Goal: Information Seeking & Learning: Find specific fact

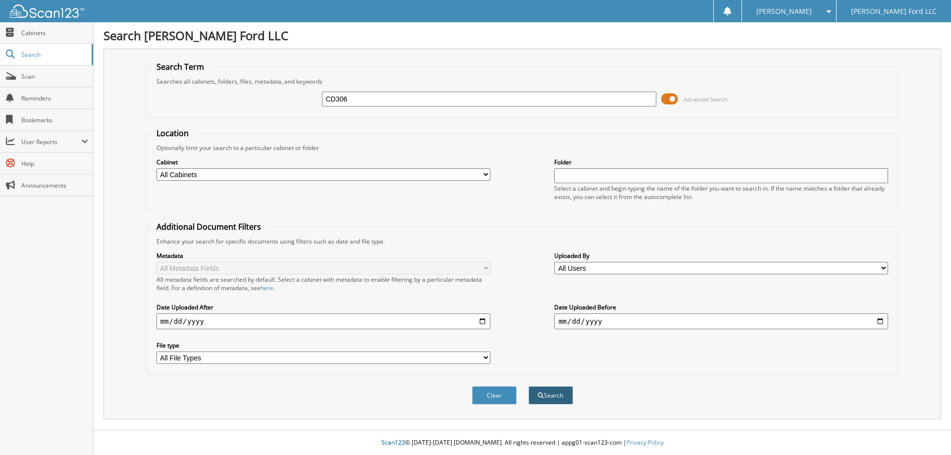
type input "CD306"
click at [538, 397] on span "submit" at bounding box center [541, 396] width 6 height 6
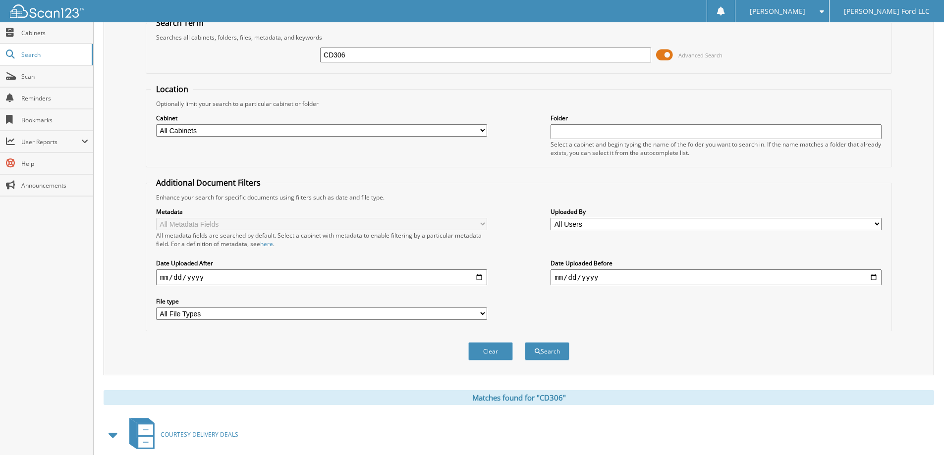
scroll to position [99, 0]
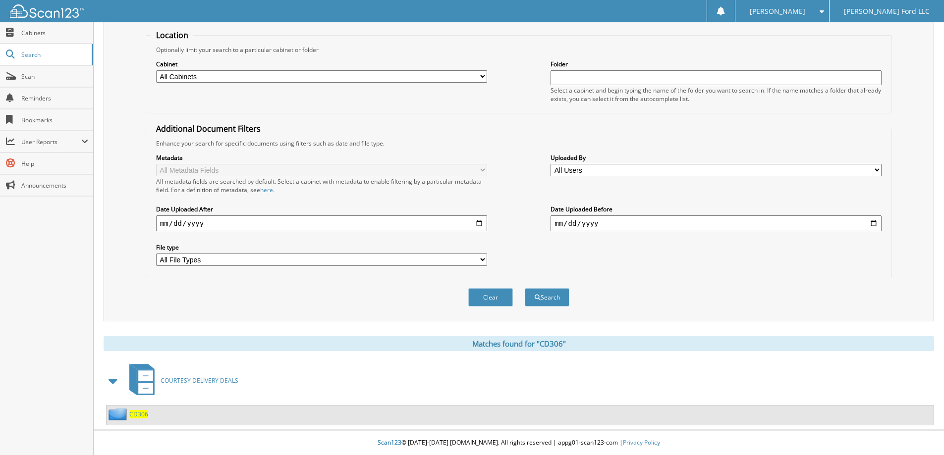
click at [138, 412] on span "CD306" at bounding box center [138, 414] width 19 height 8
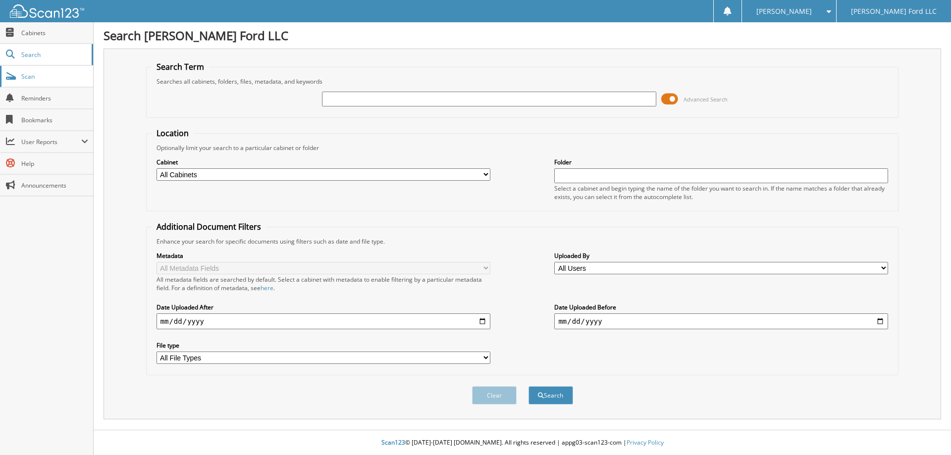
click at [30, 79] on span "Scan" at bounding box center [54, 76] width 67 height 8
type input "250586"
click at [564, 399] on button "Search" at bounding box center [551, 395] width 45 height 18
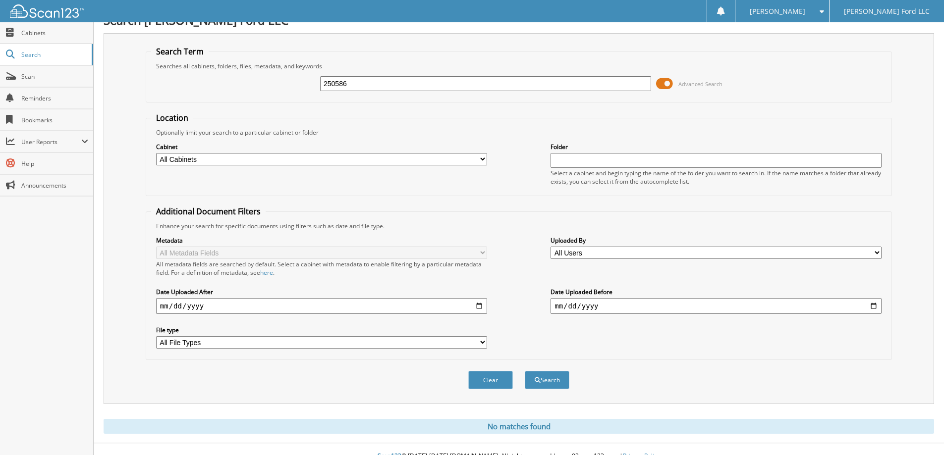
scroll to position [29, 0]
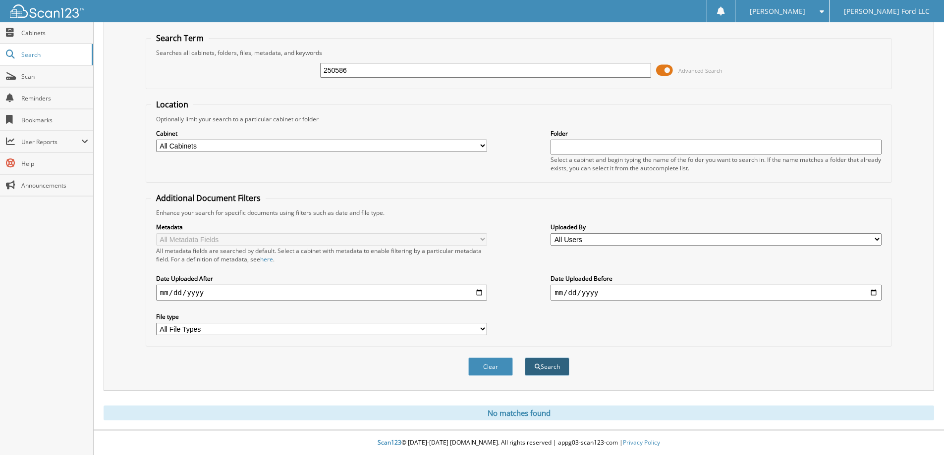
click at [550, 366] on button "Search" at bounding box center [547, 367] width 45 height 18
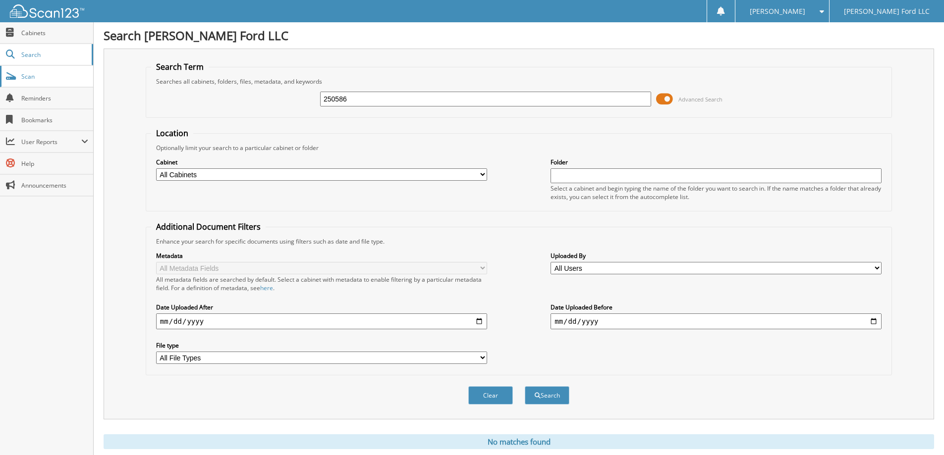
click at [25, 75] on span "Scan" at bounding box center [54, 76] width 67 height 8
